Goal: Task Accomplishment & Management: Manage account settings

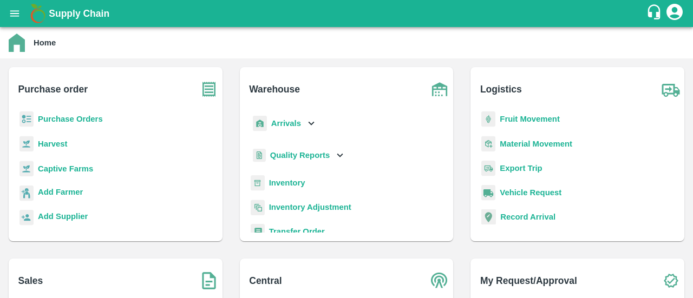
scroll to position [143, 0]
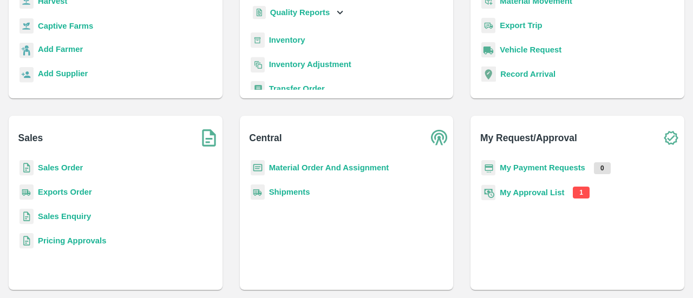
click at [521, 190] on b "My Approval List" at bounding box center [531, 192] width 64 height 9
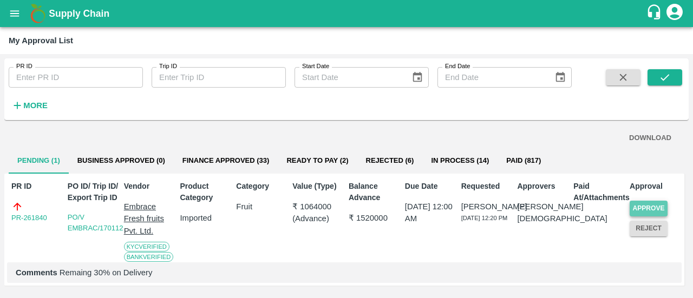
click at [641, 211] on button "Approve" at bounding box center [648, 209] width 38 height 16
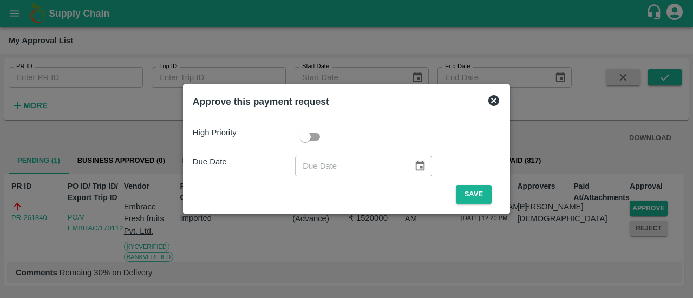
click at [491, 104] on icon at bounding box center [493, 100] width 11 height 11
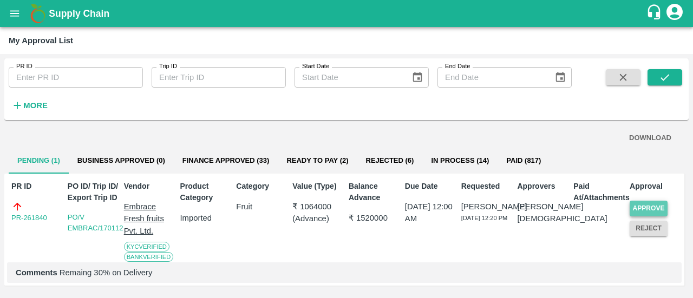
click at [647, 205] on button "Approve" at bounding box center [648, 209] width 38 height 16
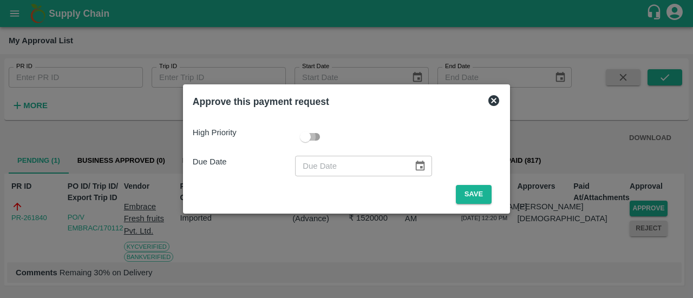
click at [311, 137] on input "checkbox" at bounding box center [305, 137] width 62 height 21
checkbox input "true"
click at [414, 165] on icon "Choose date" at bounding box center [420, 166] width 12 height 12
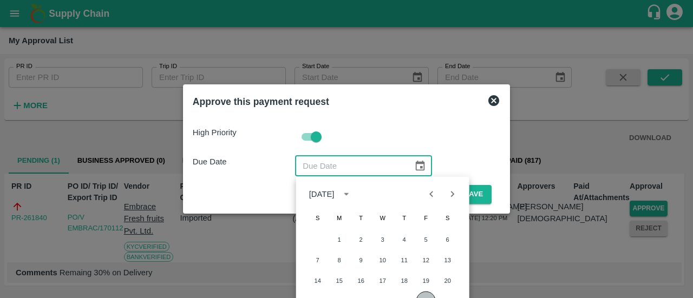
click at [429, 295] on button "26" at bounding box center [425, 301] width 19 height 19
type input "[DATE]"
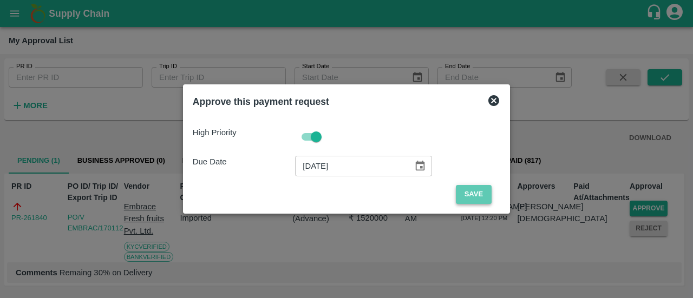
click at [458, 194] on button "Save" at bounding box center [474, 194] width 36 height 19
